Goal: Information Seeking & Learning: Learn about a topic

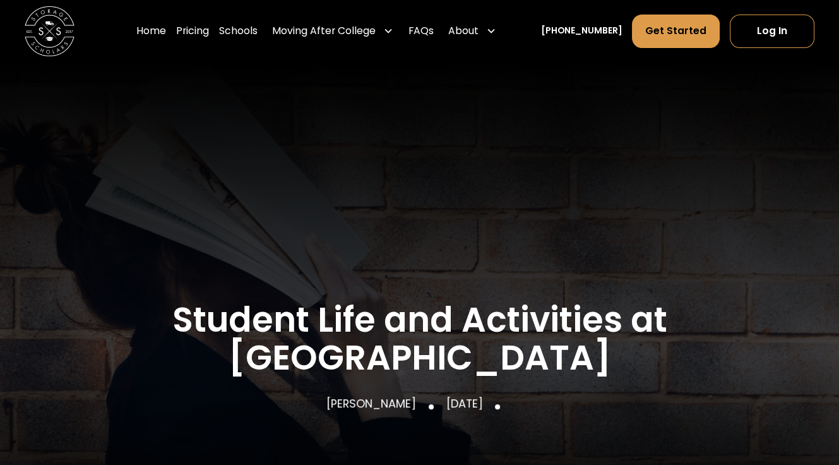
drag, startPoint x: 715, startPoint y: 350, endPoint x: 590, endPoint y: 247, distance: 162.4
click at [715, 350] on div "Education Partying Podcasts Movies News Sports Interior design Personal finance…" at bounding box center [419, 280] width 789 height 356
drag, startPoint x: 703, startPoint y: 242, endPoint x: 689, endPoint y: 236, distance: 15.0
click at [703, 242] on div "Education Partying Podcasts Movies News Sports Interior design Personal finance…" at bounding box center [419, 280] width 789 height 356
click at [708, 312] on h1 "Student Life and Activities at [GEOGRAPHIC_DATA]" at bounding box center [419, 338] width 789 height 75
